Goal: Navigation & Orientation: Find specific page/section

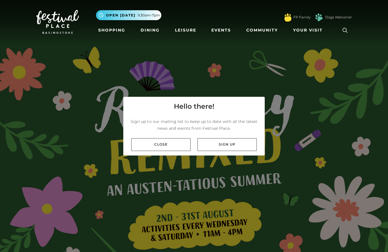
click at [181, 151] on link "Close" at bounding box center [160, 144] width 59 height 13
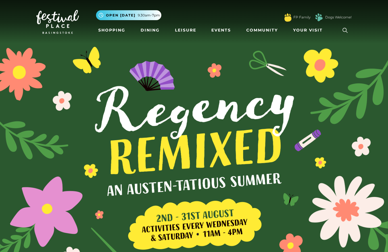
click at [111, 31] on link "Shopping" at bounding box center [112, 30] width 32 height 11
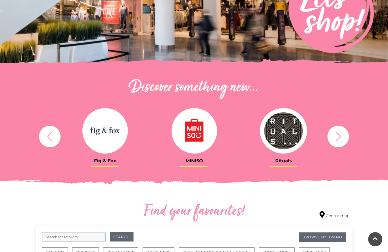
scroll to position [132, 0]
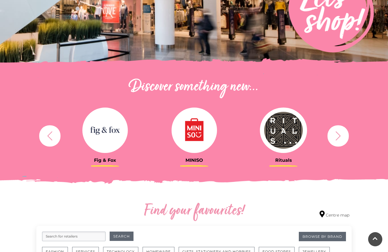
click at [51, 134] on icon "button" at bounding box center [50, 136] width 11 height 11
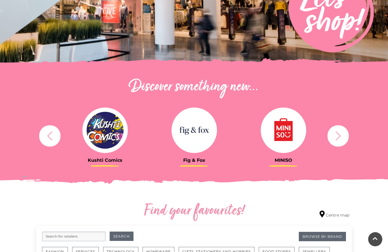
click at [338, 136] on icon "button" at bounding box center [338, 136] width 11 height 11
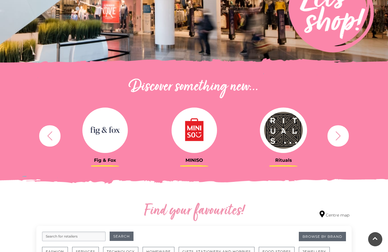
click at [337, 137] on icon "button" at bounding box center [338, 136] width 11 height 11
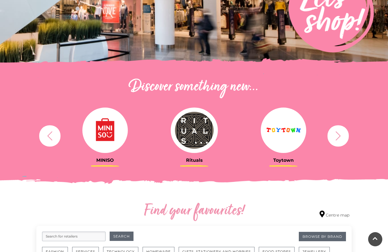
click at [339, 136] on icon "button" at bounding box center [338, 136] width 11 height 11
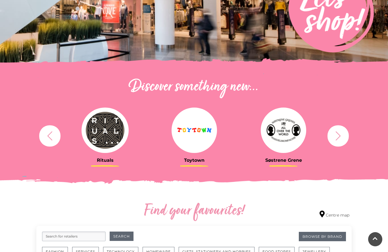
click at [342, 134] on icon "button" at bounding box center [338, 136] width 11 height 11
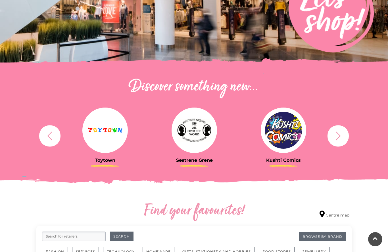
click at [343, 135] on icon "button" at bounding box center [338, 136] width 11 height 11
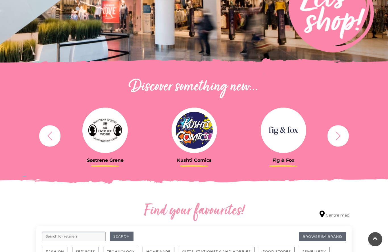
click at [343, 136] on icon "button" at bounding box center [338, 136] width 11 height 11
click at [340, 134] on icon "button" at bounding box center [338, 136] width 11 height 11
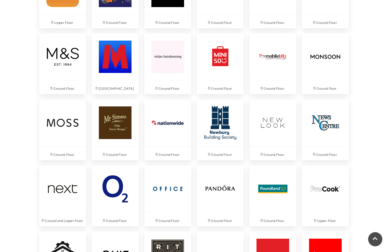
scroll to position [909, 0]
